Goal: Check status: Check status

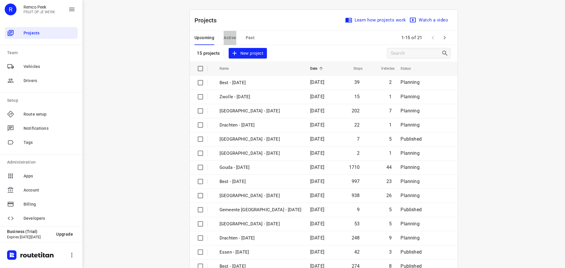
click at [227, 39] on span "Active" at bounding box center [230, 37] width 12 height 7
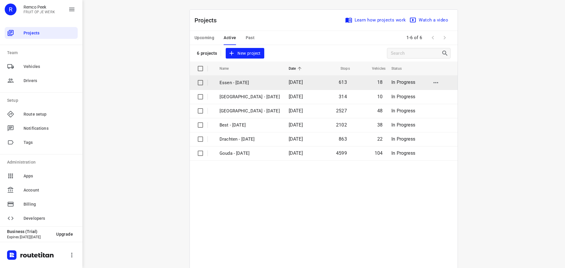
click at [239, 76] on td "Essen - [DATE]" at bounding box center [249, 83] width 70 height 14
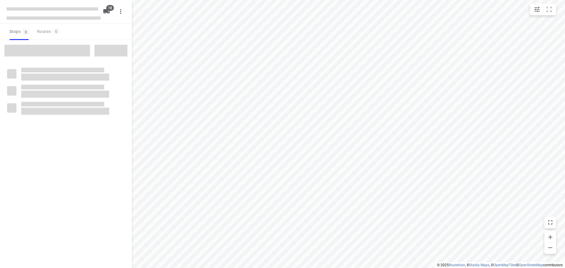
checkbox input "true"
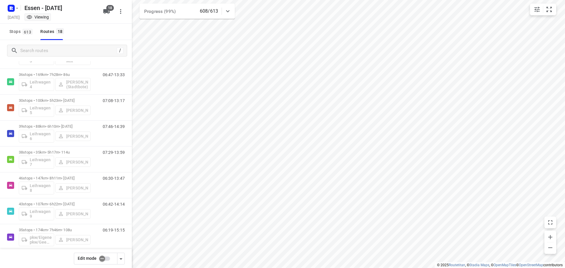
scroll to position [291, 0]
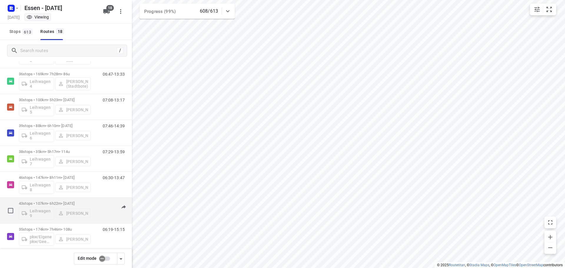
click at [53, 203] on p "43 stops • 107km • 6h22m • [DATE]" at bounding box center [55, 203] width 72 height 4
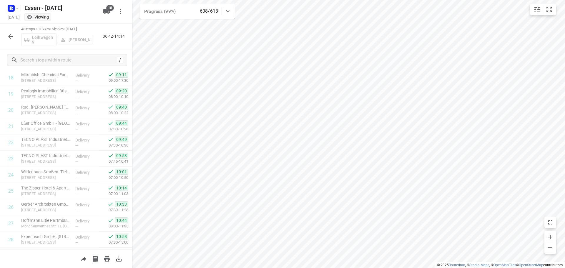
scroll to position [307, 0]
click at [10, 36] on icon "button" at bounding box center [10, 36] width 7 height 7
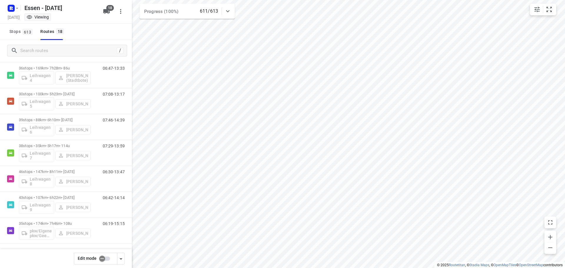
scroll to position [297, 0]
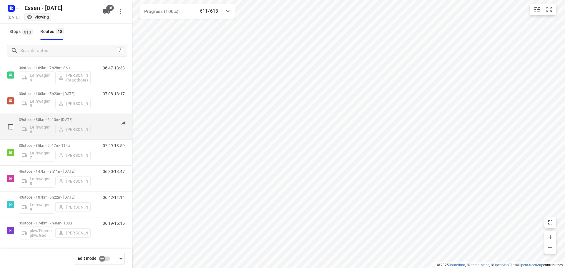
click at [45, 119] on p "39 stops • 88km • 6h10m • [DATE]" at bounding box center [55, 119] width 72 height 4
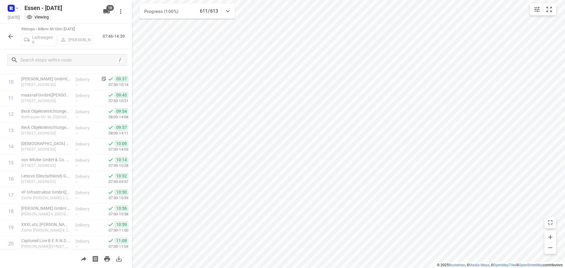
scroll to position [0, 0]
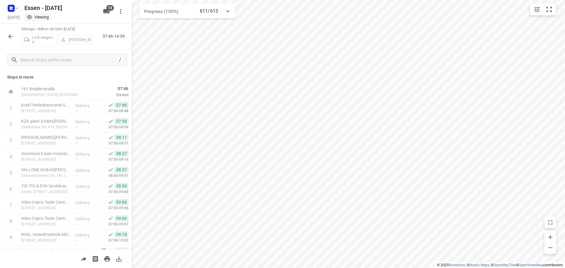
click at [8, 37] on icon "button" at bounding box center [10, 36] width 7 height 7
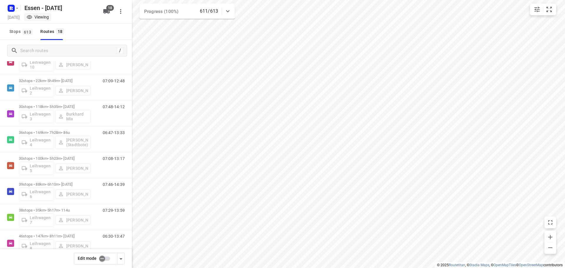
scroll to position [246, 0]
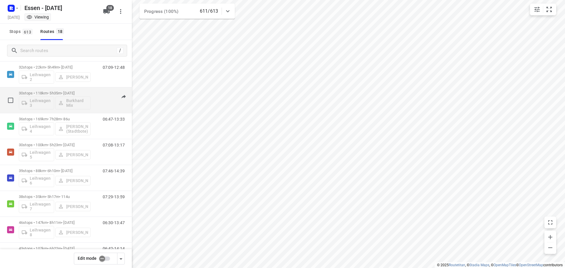
click at [44, 91] on div "30 stops • 118km • 5h35m • [DATE] Leihwagen 3 Burkhard Mix" at bounding box center [55, 100] width 72 height 24
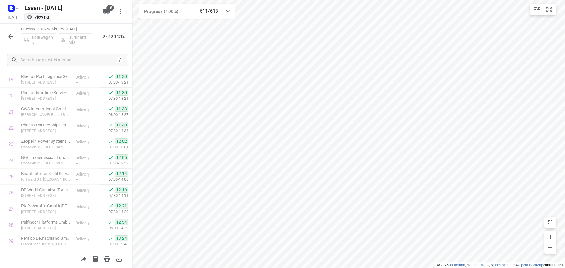
scroll to position [352, 0]
click at [9, 35] on icon "button" at bounding box center [10, 36] width 7 height 7
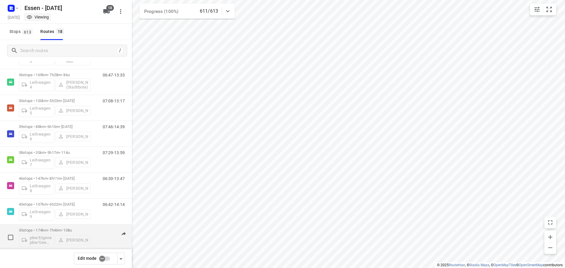
scroll to position [291, 0]
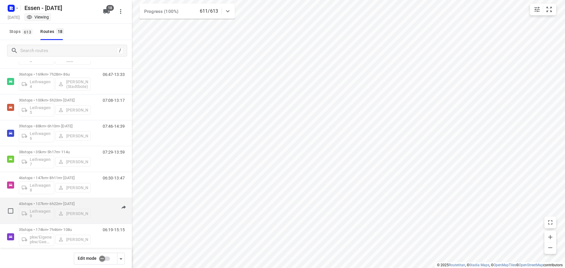
click at [49, 203] on p "43 stops • 107km • 6h22m • [DATE]" at bounding box center [55, 204] width 72 height 4
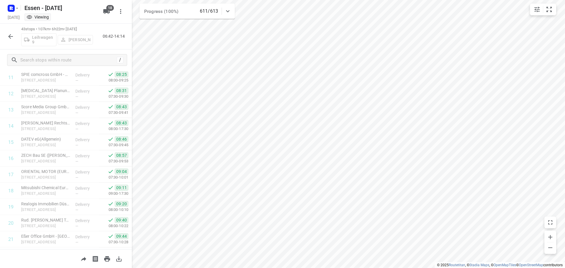
scroll to position [195, 0]
click at [8, 34] on icon "button" at bounding box center [10, 36] width 7 height 7
